Goal: Navigation & Orientation: Find specific page/section

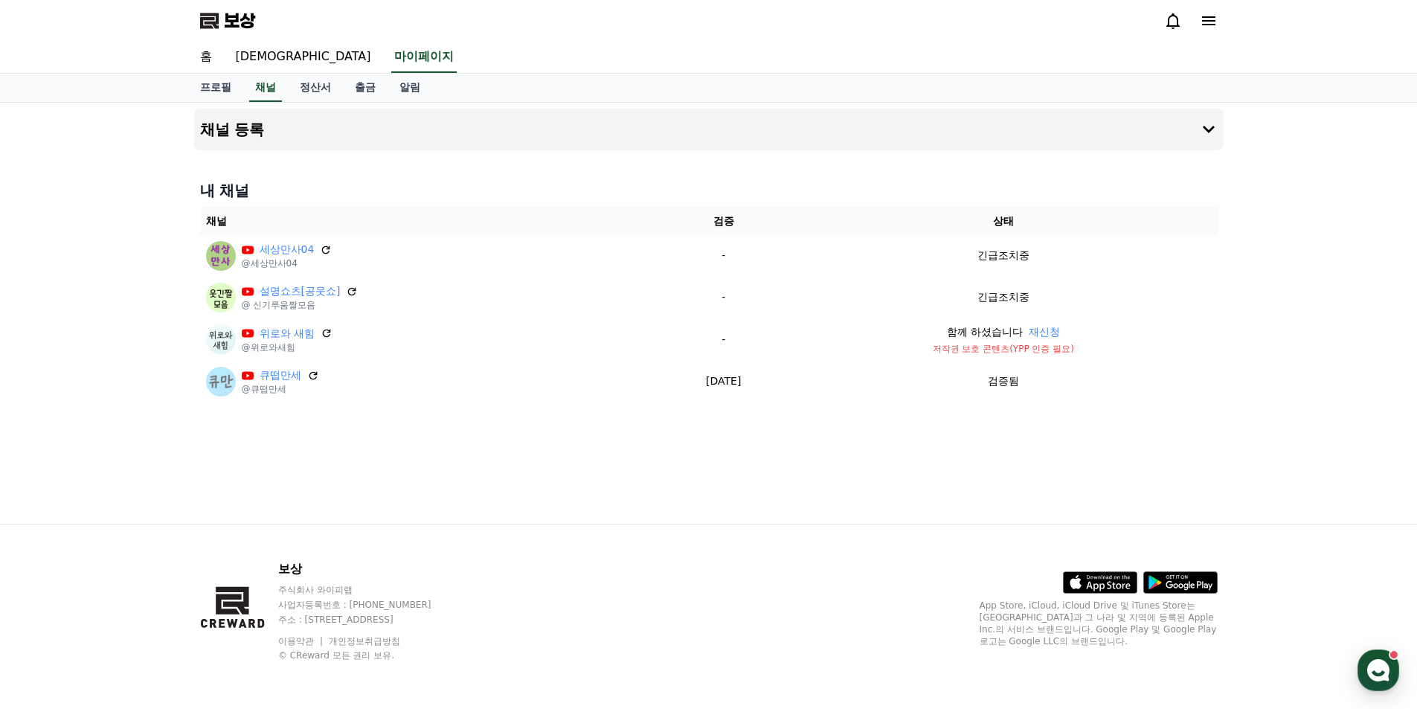
drag, startPoint x: 368, startPoint y: 87, endPoint x: 382, endPoint y: 88, distance: 14.2
click at [368, 87] on font "출금" at bounding box center [365, 87] width 21 height 12
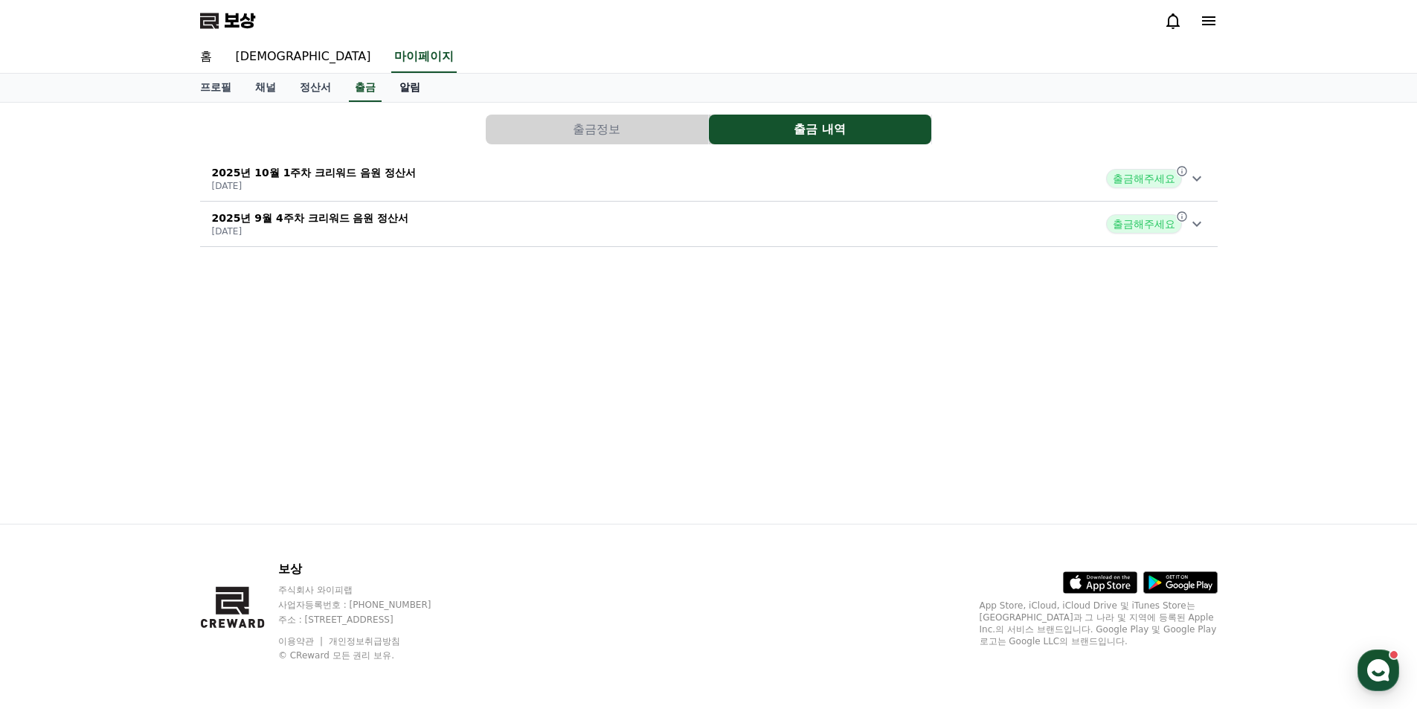
click at [401, 87] on font "알림" at bounding box center [410, 87] width 21 height 12
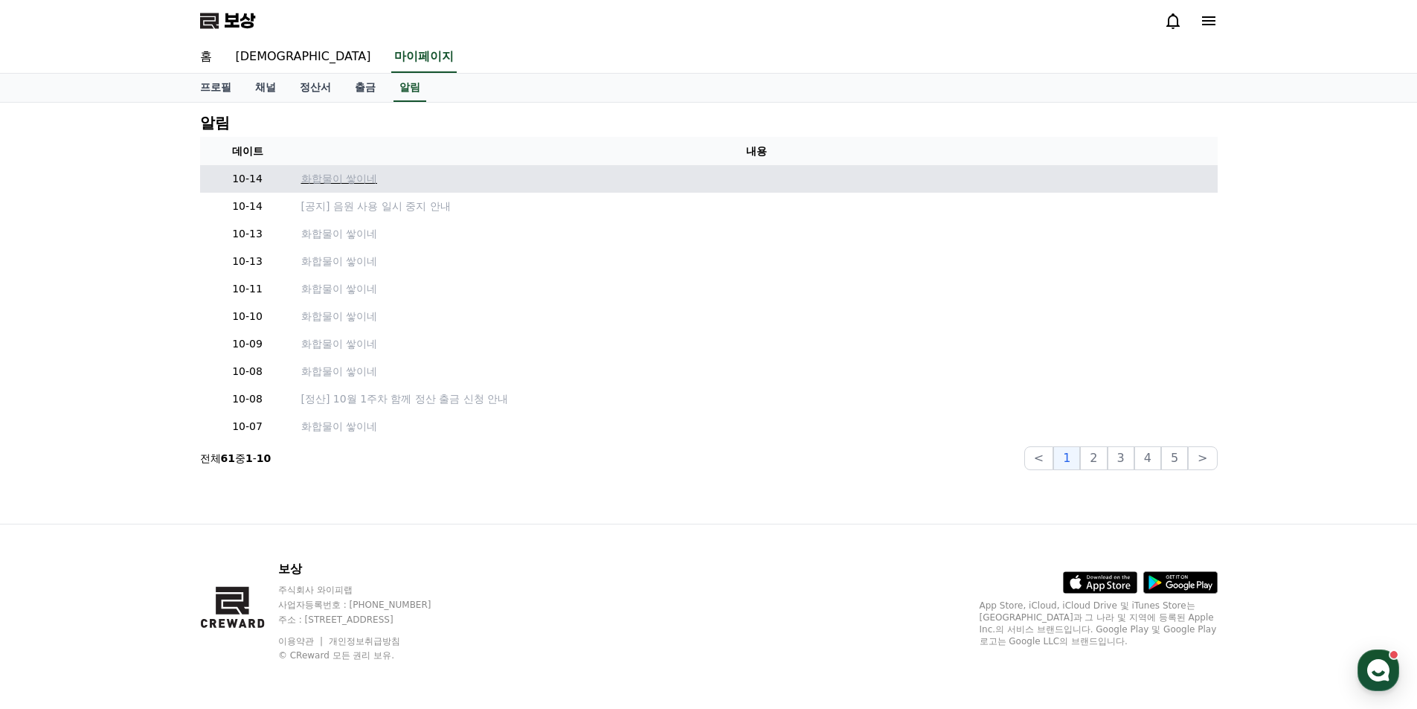
click at [340, 185] on font "화합물이 쌓이네" at bounding box center [339, 179] width 76 height 12
